Goal: Information Seeking & Learning: Learn about a topic

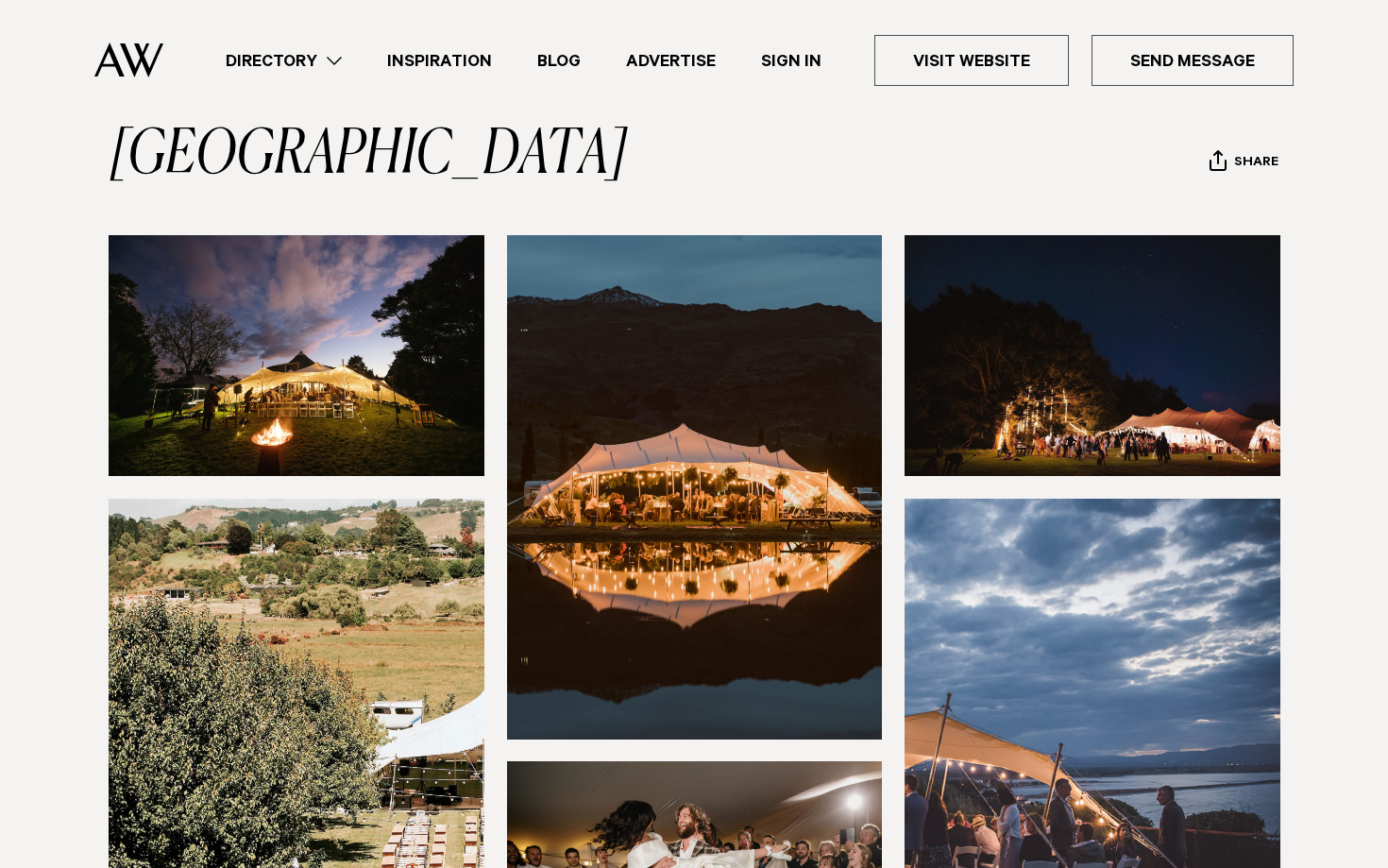
scroll to position [176, 0]
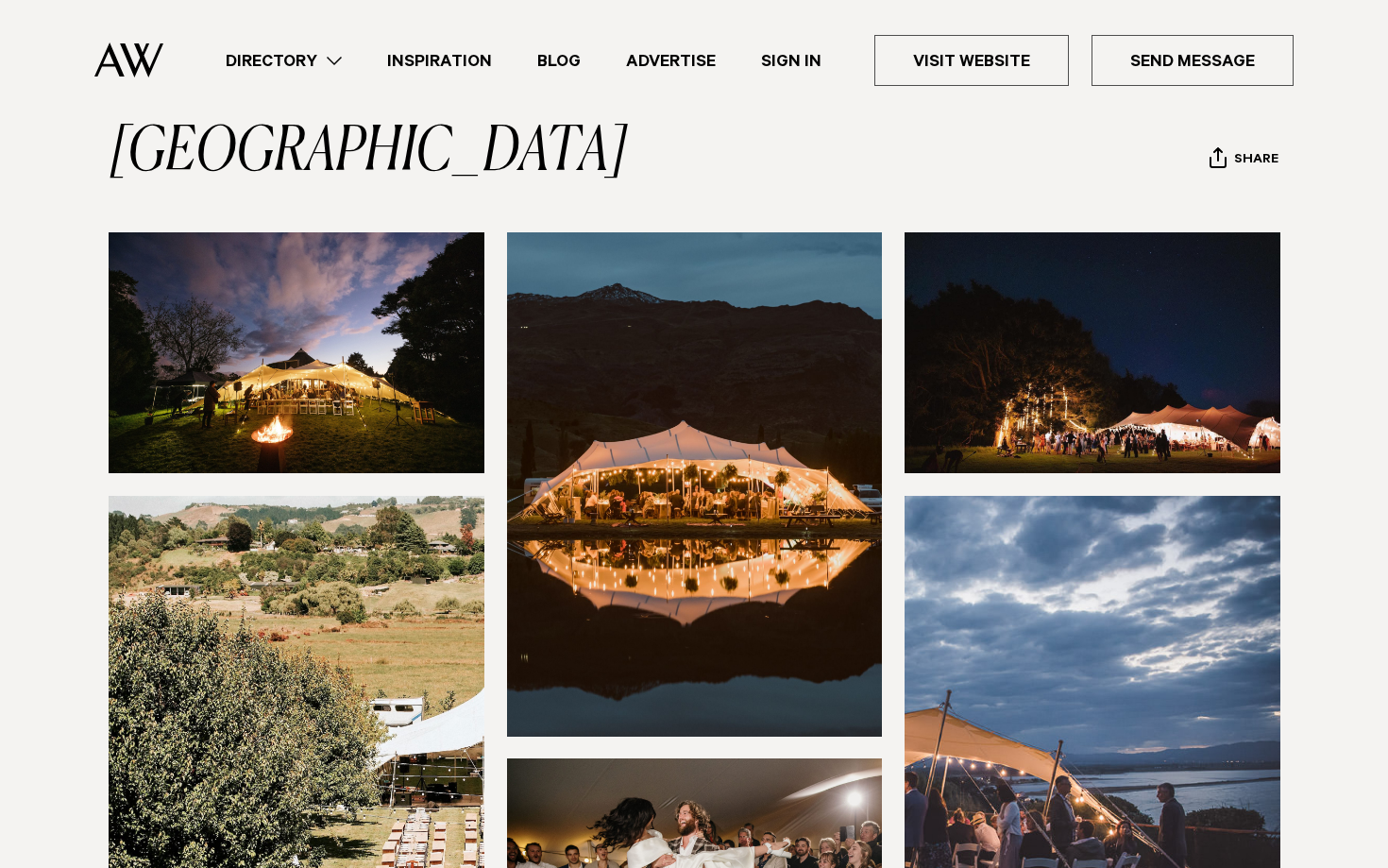
click at [380, 334] on img at bounding box center [296, 352] width 376 height 241
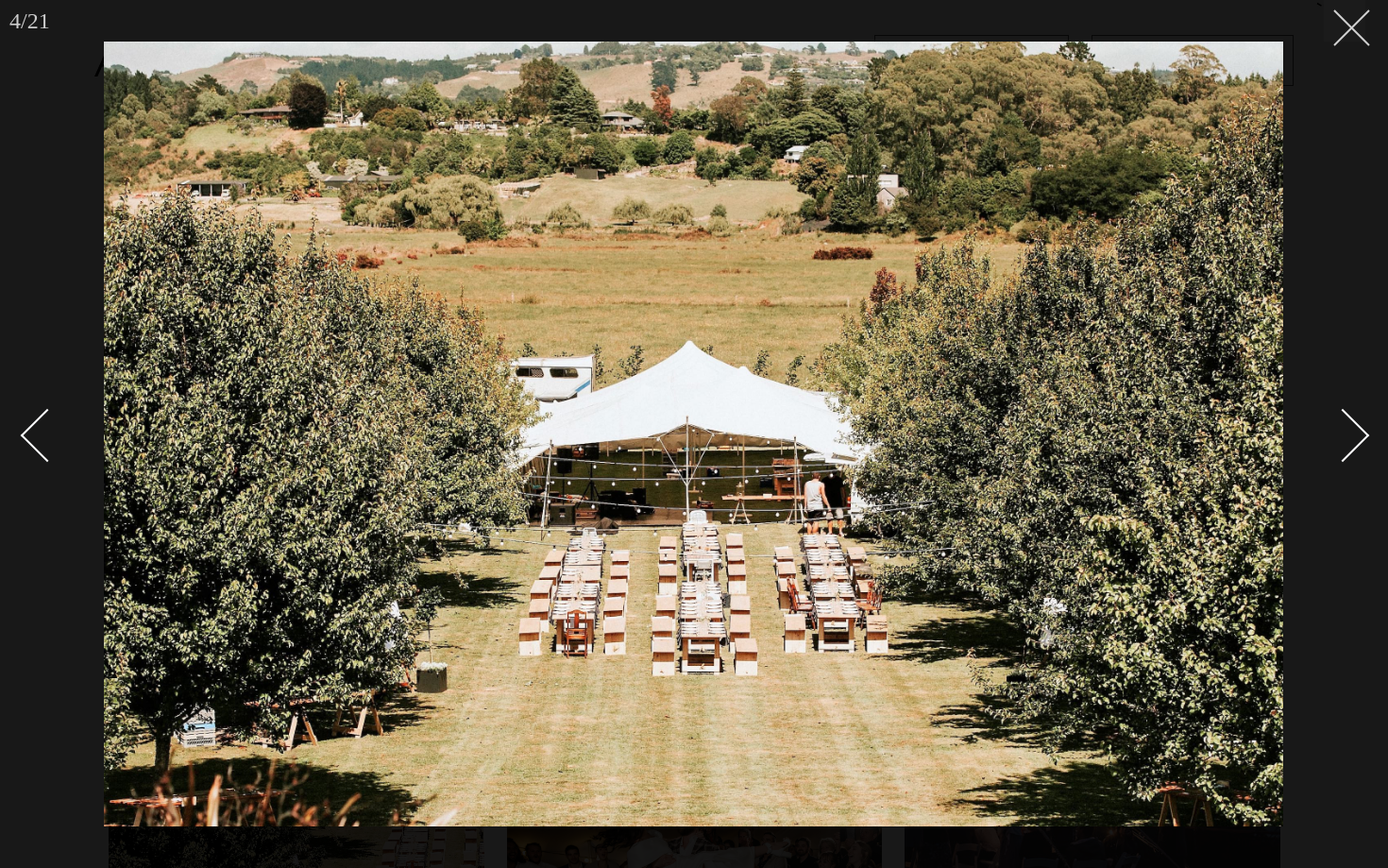
click at [1358, 31] on button at bounding box center [1345, 21] width 41 height 41
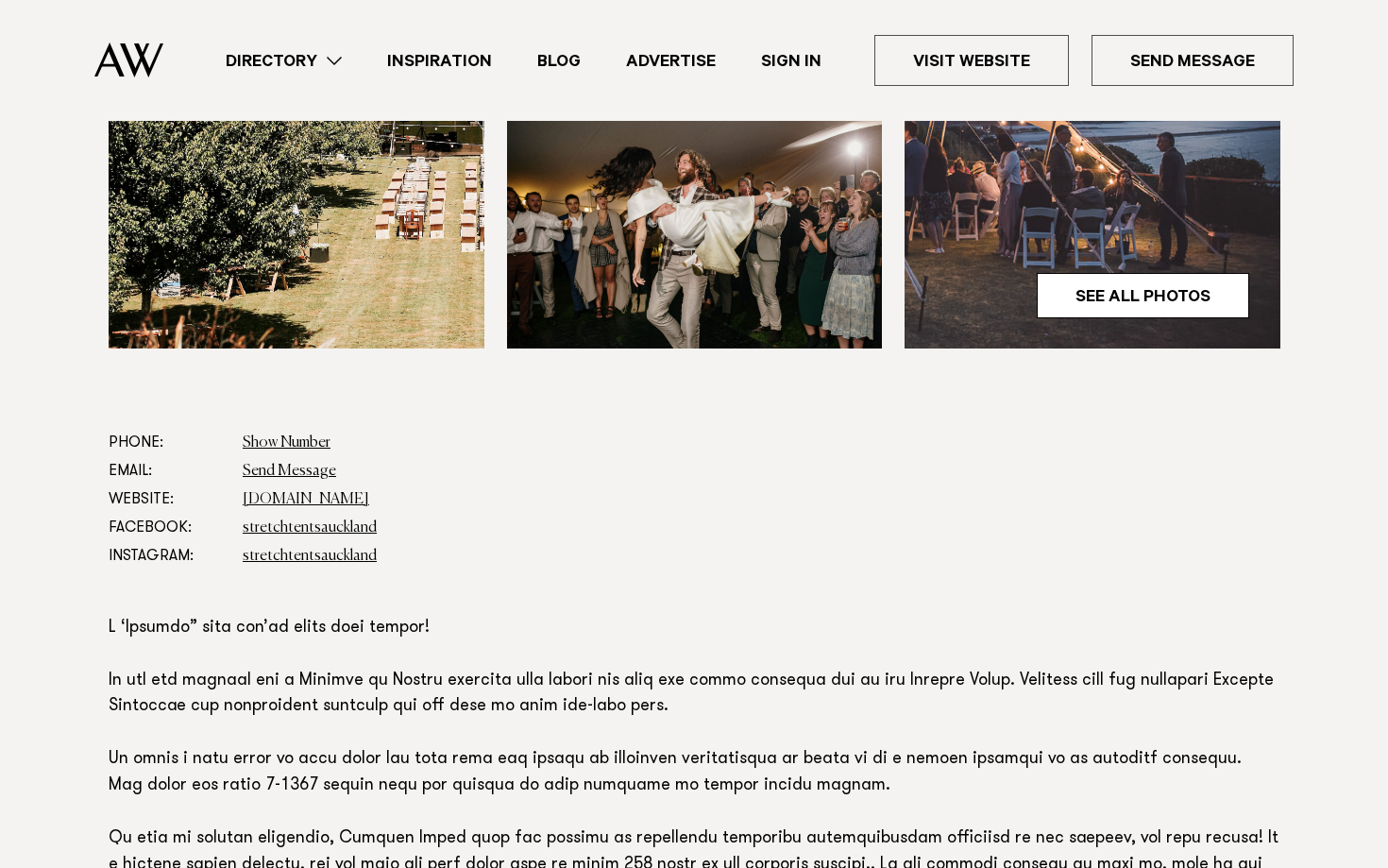
scroll to position [829, 0]
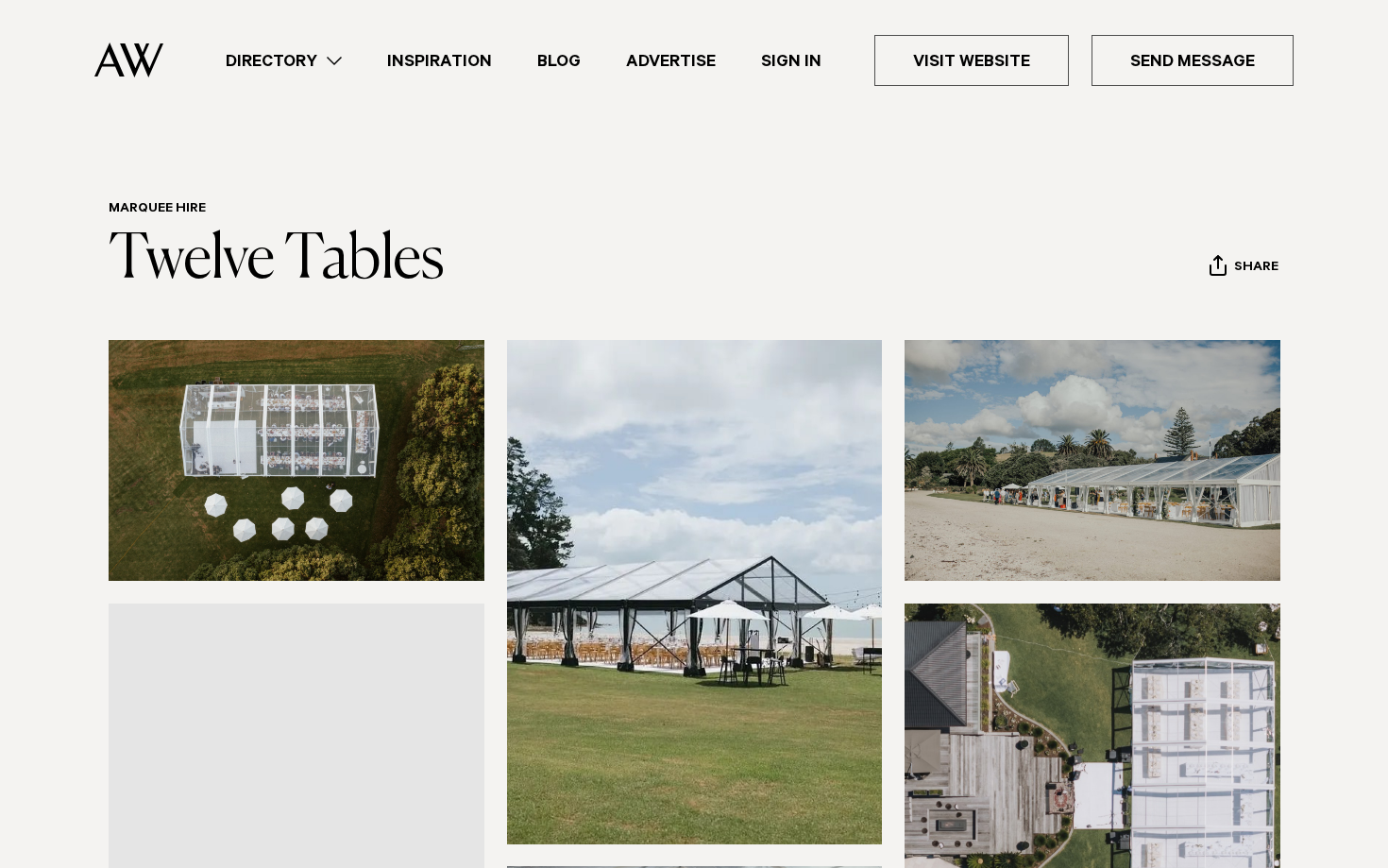
click at [400, 431] on img at bounding box center [296, 460] width 376 height 241
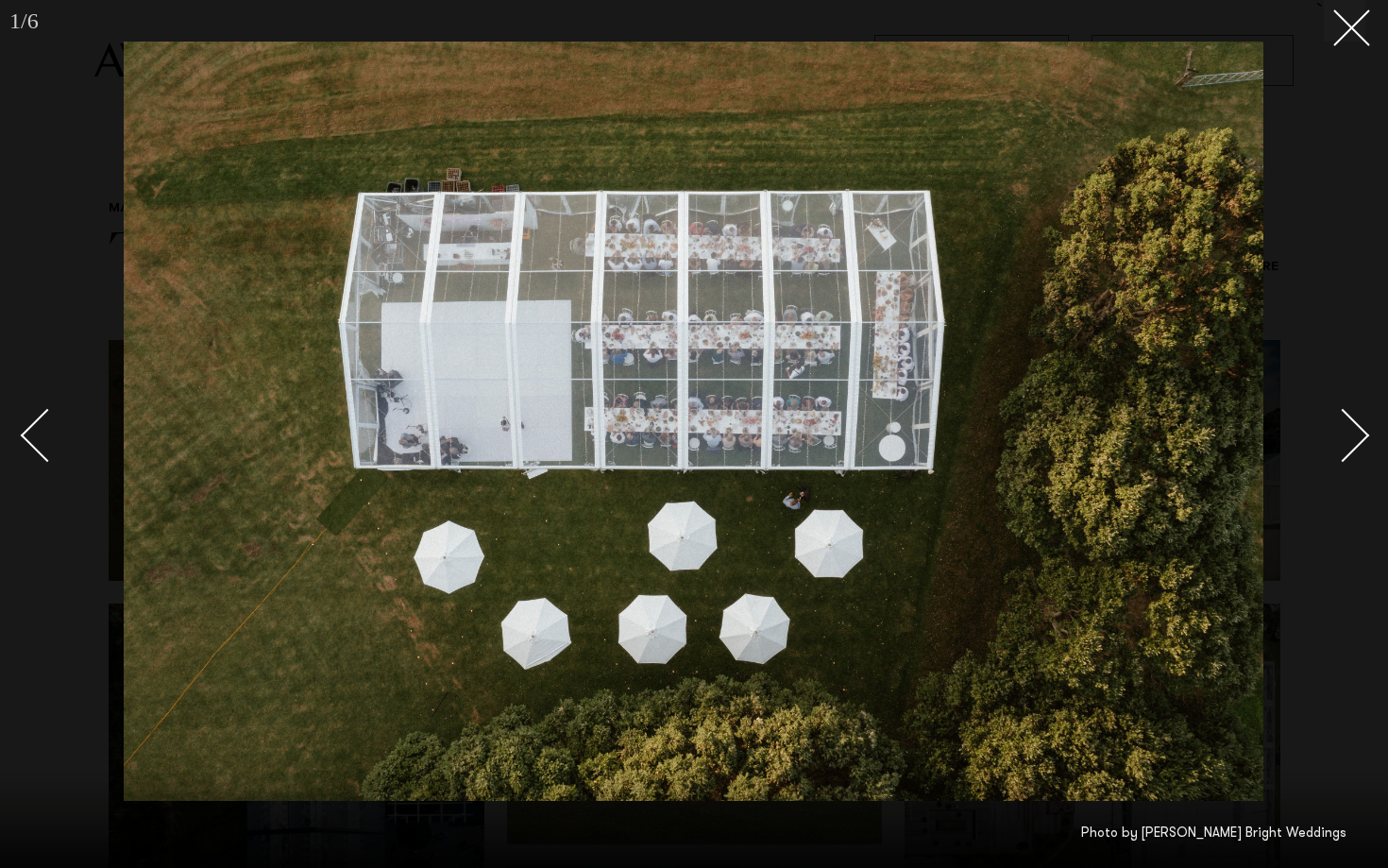
click at [1352, 434] on div "Next slide" at bounding box center [1343, 434] width 54 height 54
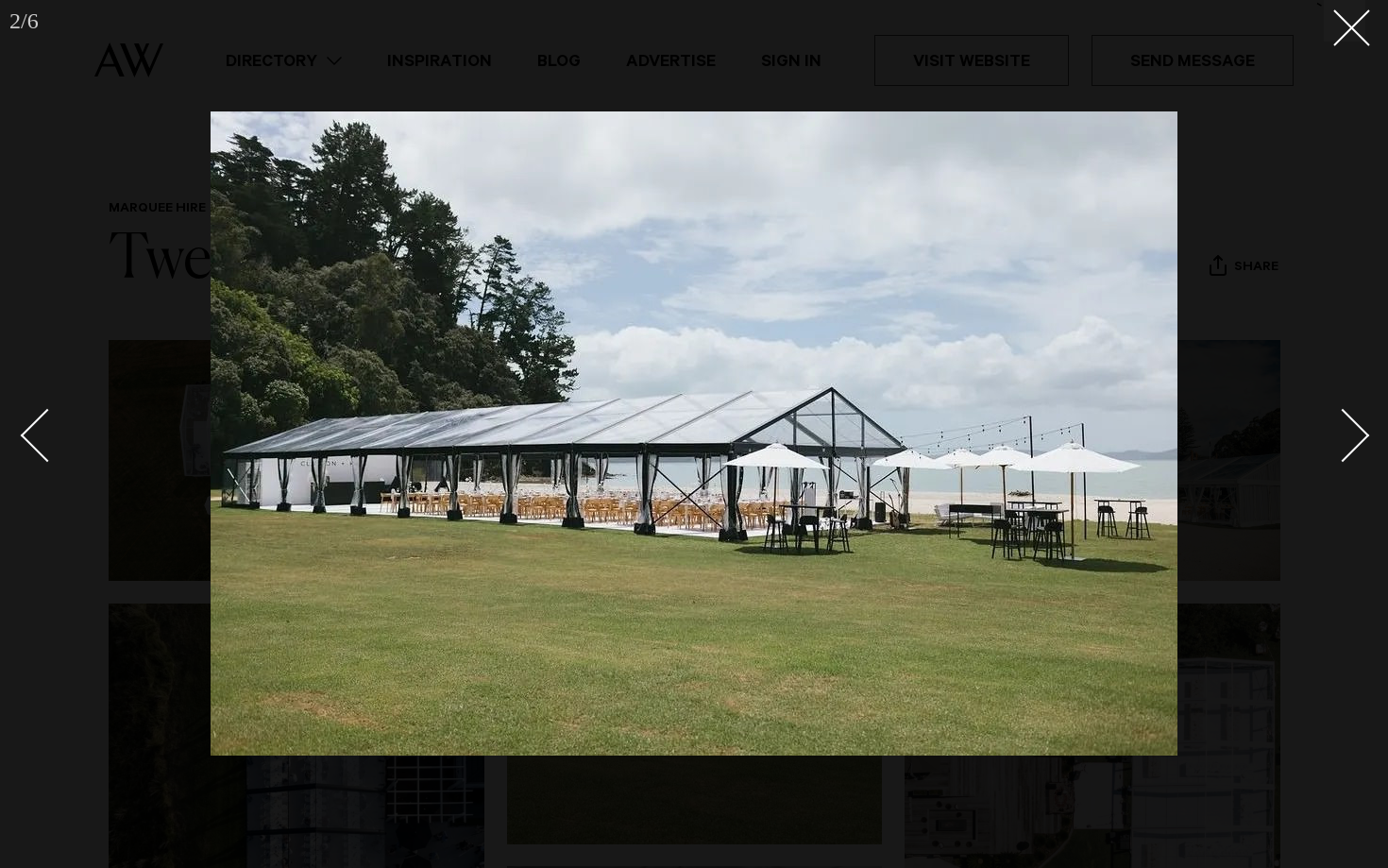
click at [1352, 434] on div "Next slide" at bounding box center [1343, 434] width 54 height 54
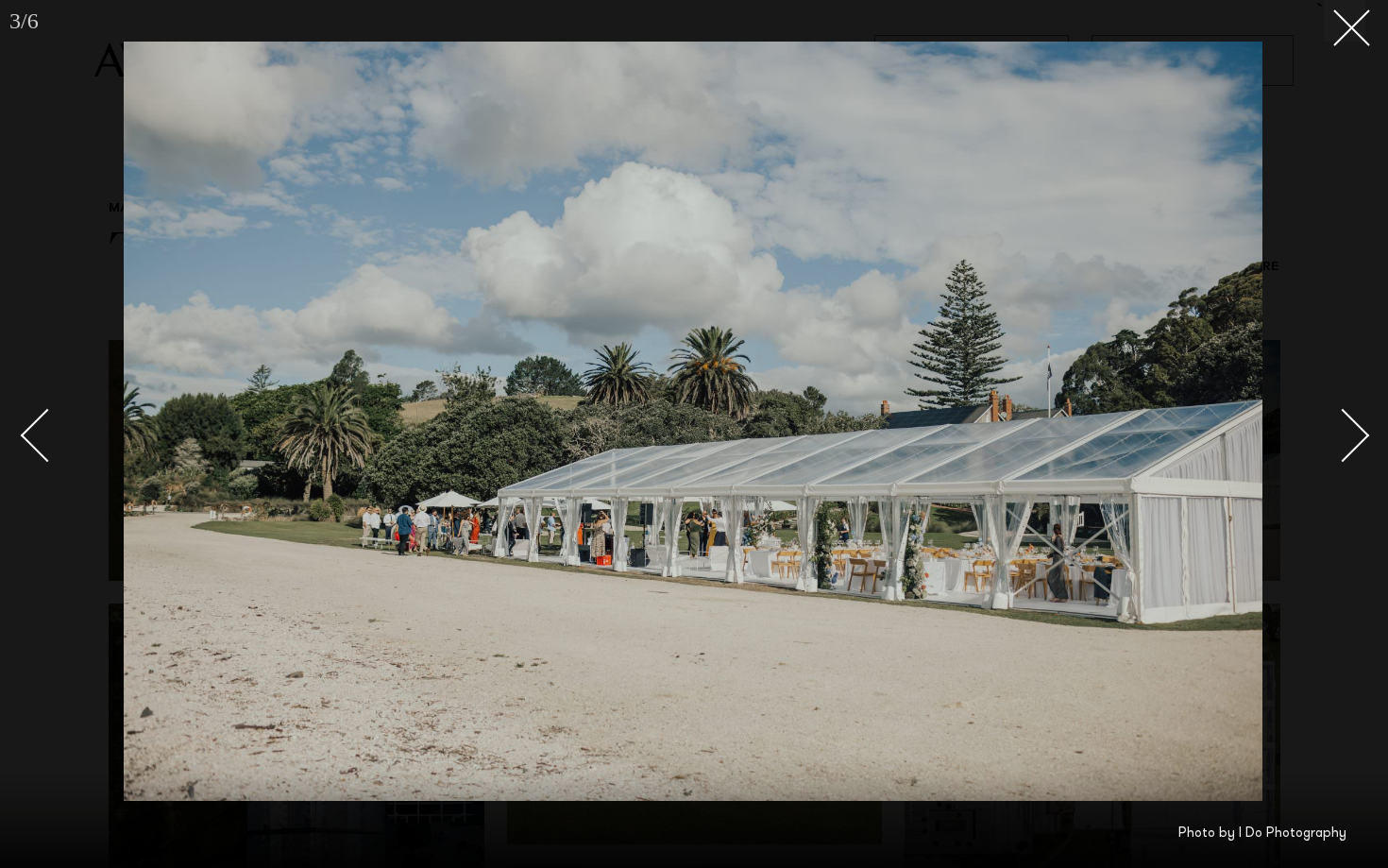
click at [1352, 434] on div "Next slide" at bounding box center [1343, 434] width 54 height 54
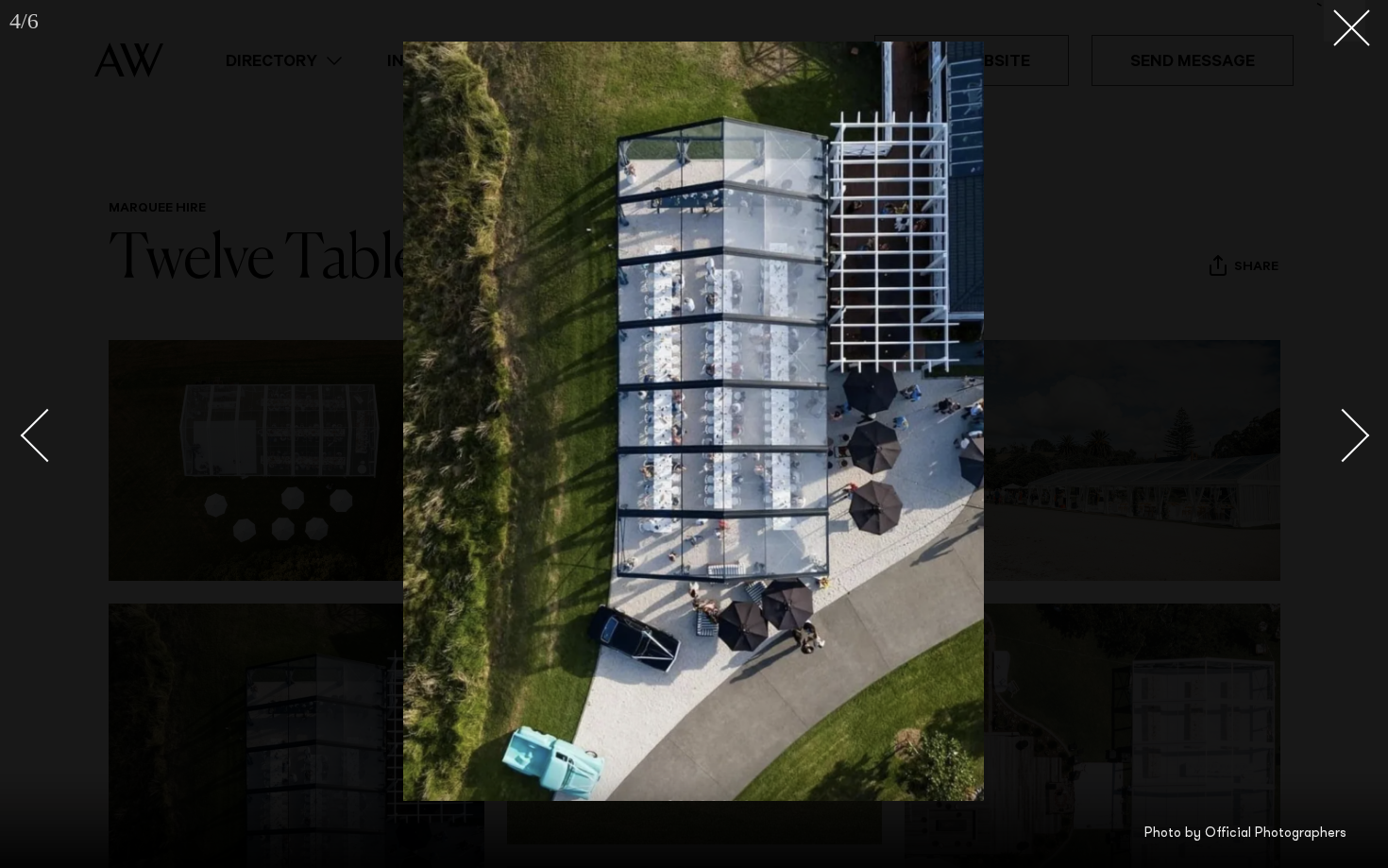
click at [1352, 434] on div "Next slide" at bounding box center [1343, 434] width 54 height 54
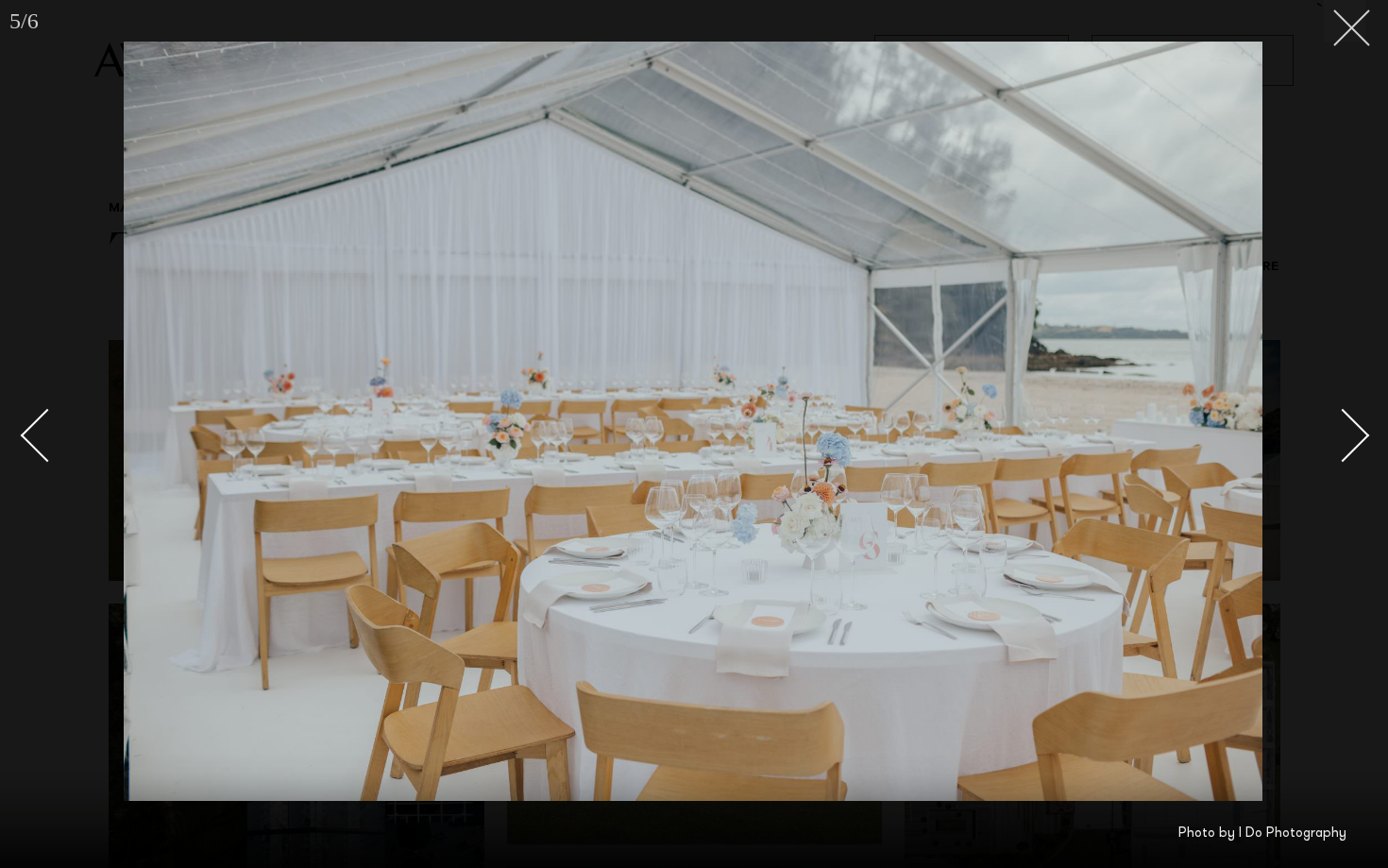
click at [1348, 36] on button at bounding box center [1345, 21] width 41 height 41
